Goal: Transaction & Acquisition: Purchase product/service

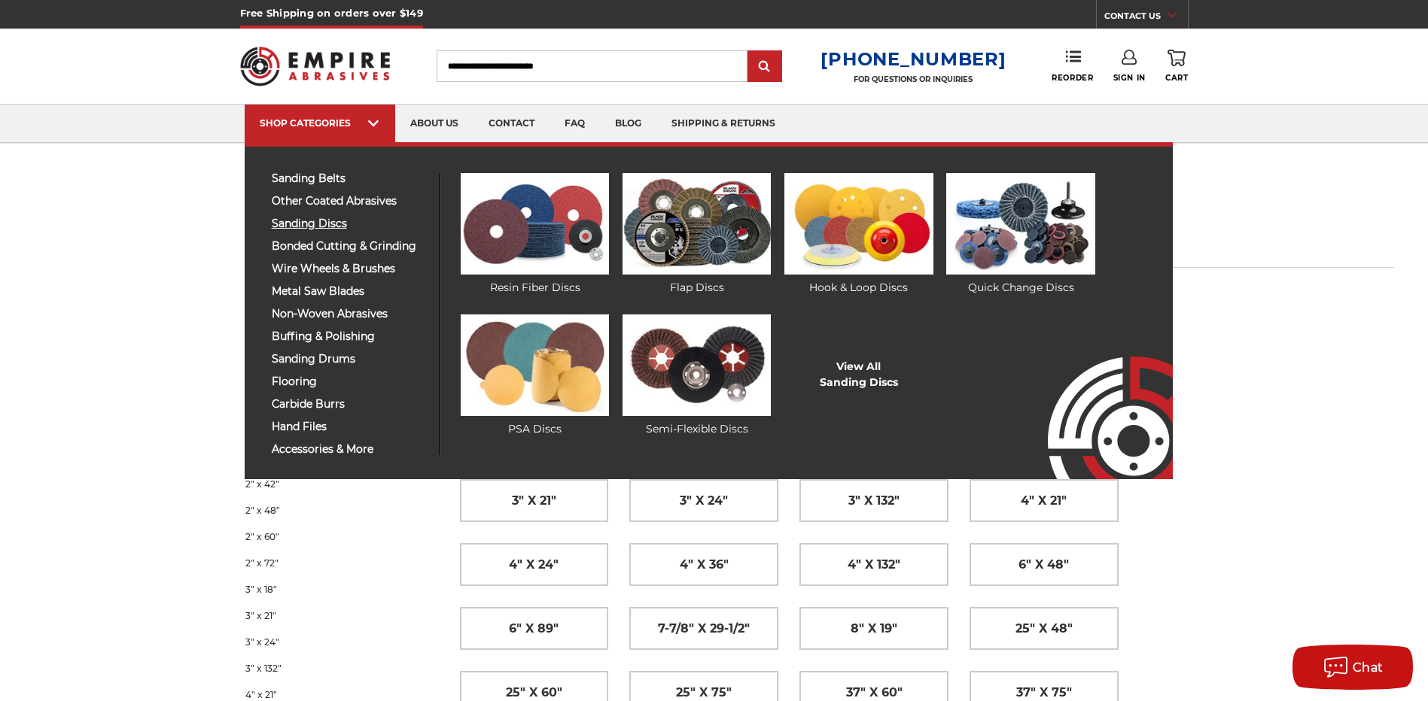
click at [331, 222] on span "sanding discs" at bounding box center [350, 223] width 156 height 11
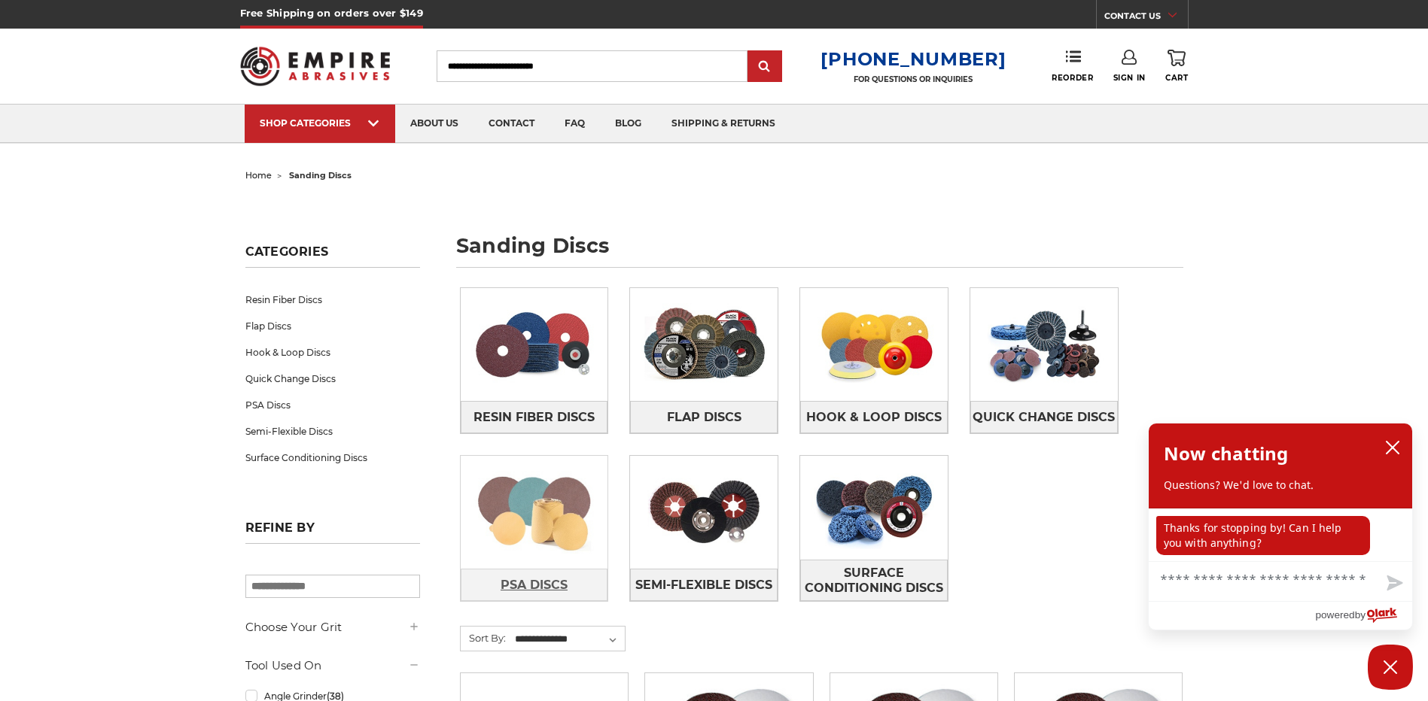
click at [516, 579] on span "PSA Discs" at bounding box center [533, 586] width 67 height 26
